Goal: Information Seeking & Learning: Learn about a topic

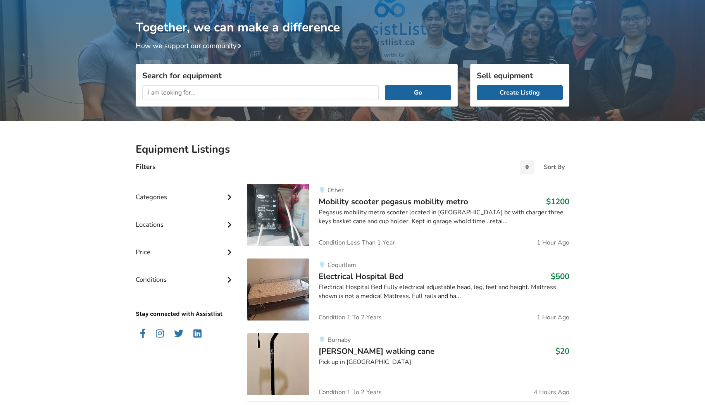
click at [180, 190] on div "Categories" at bounding box center [185, 191] width 99 height 28
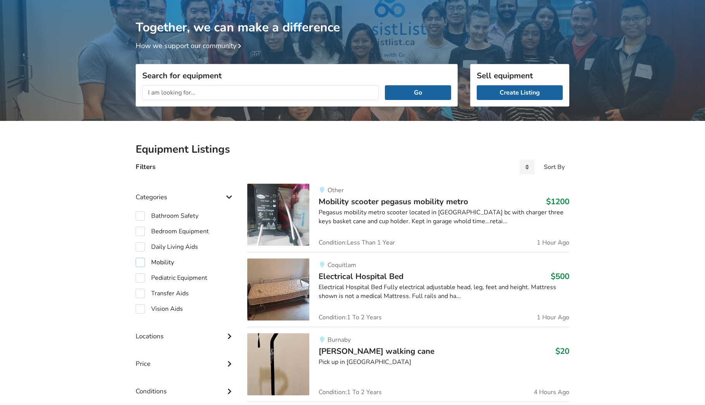
click at [171, 260] on label "Mobility" at bounding box center [155, 262] width 38 height 9
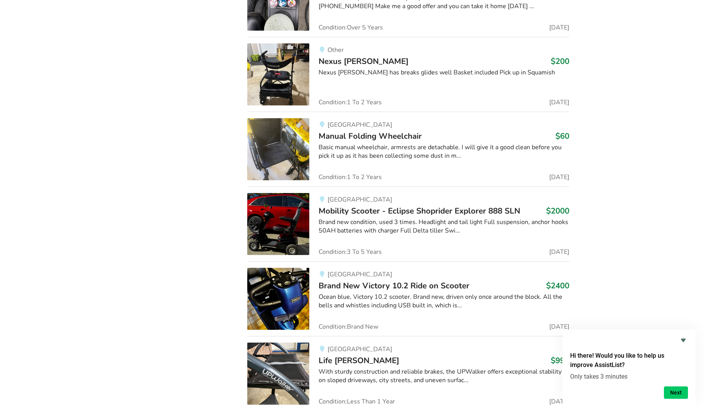
scroll to position [2835, 0]
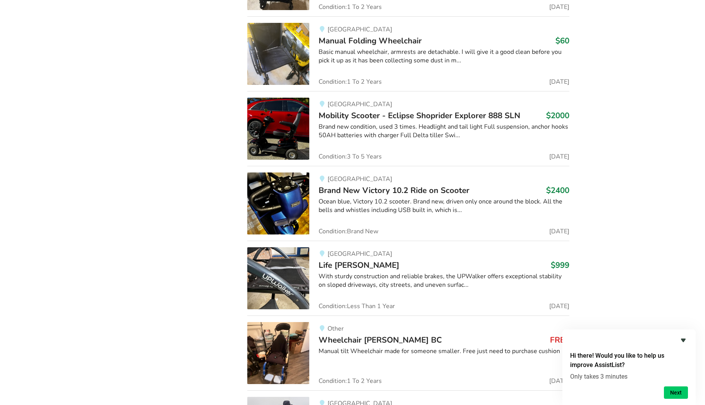
click at [683, 340] on icon "Hide survey" at bounding box center [683, 340] width 5 height 3
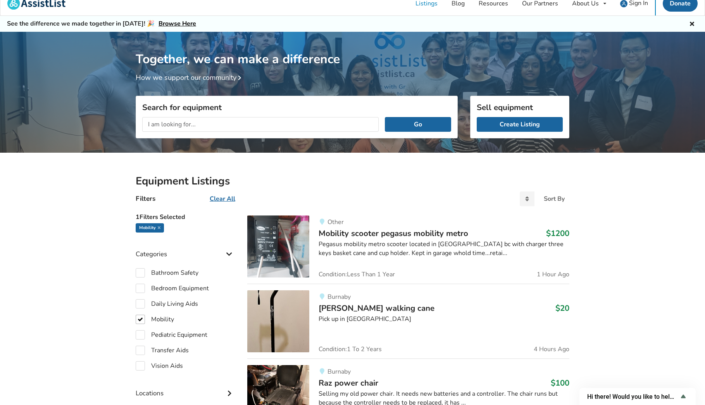
scroll to position [0, 0]
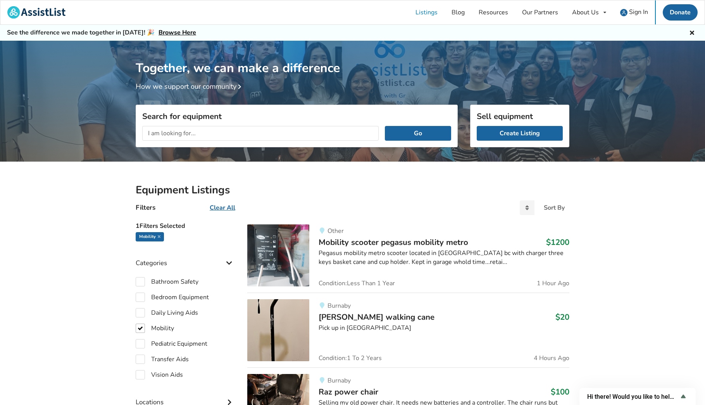
click at [162, 237] on div "Mobility" at bounding box center [150, 236] width 28 height 9
click at [158, 237] on icon at bounding box center [159, 236] width 3 height 4
checkbox input "false"
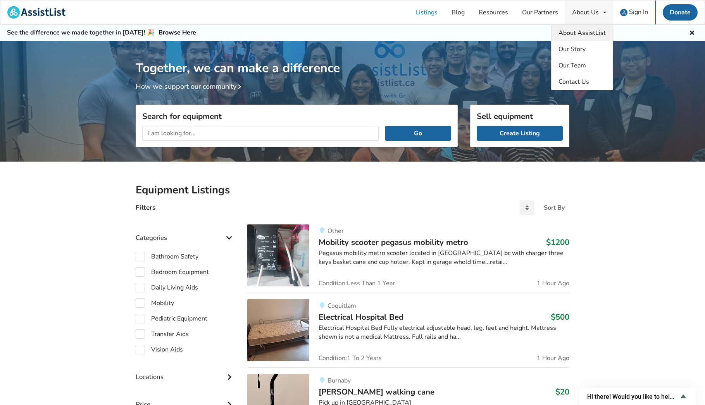
click at [592, 33] on span "About AssistList" at bounding box center [581, 33] width 47 height 9
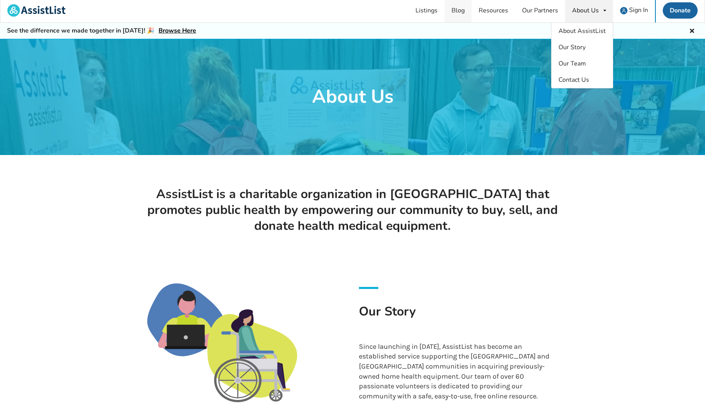
scroll to position [1, 0]
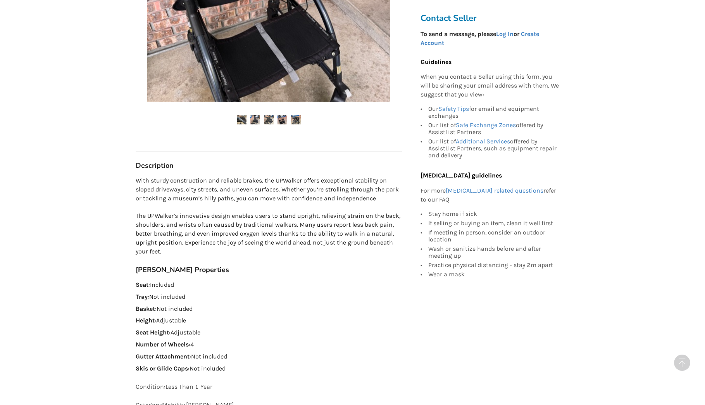
scroll to position [284, 0]
